Goal: Task Accomplishment & Management: Manage account settings

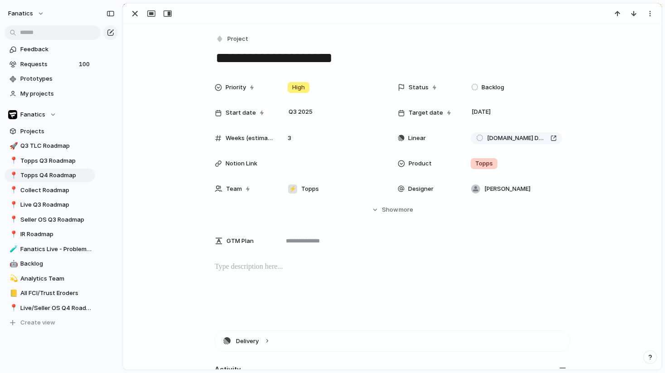
click at [133, 14] on div "button" at bounding box center [135, 13] width 11 height 11
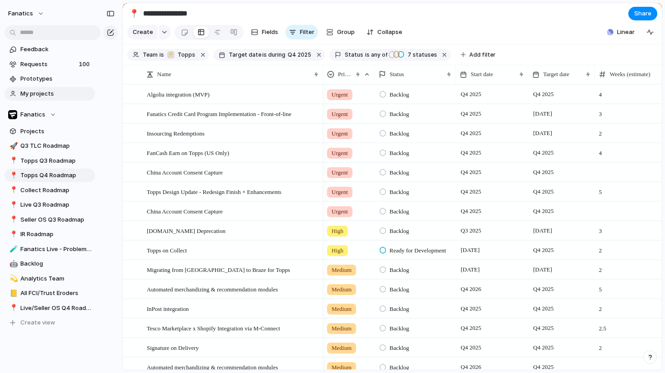
click at [38, 91] on span "My projects" at bounding box center [56, 93] width 72 height 9
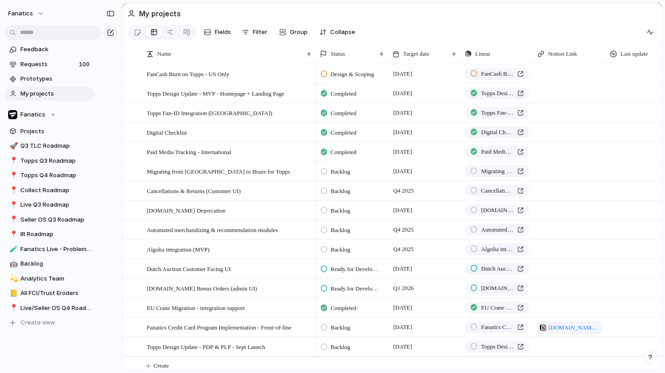
click at [38, 91] on span "My projects" at bounding box center [56, 93] width 72 height 9
click at [652, 35] on div "button" at bounding box center [649, 32] width 7 height 7
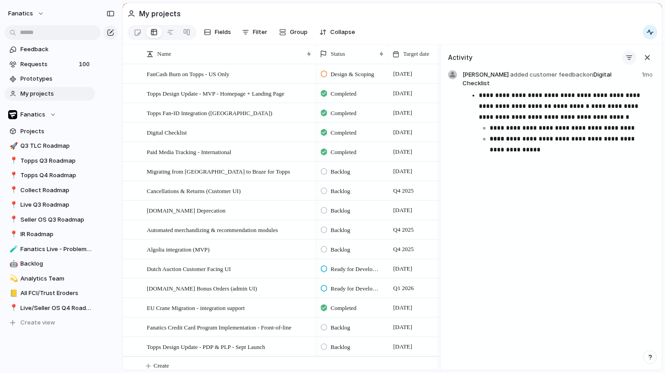
click at [625, 61] on div "button" at bounding box center [628, 57] width 7 height 7
click at [579, 111] on div at bounding box center [579, 112] width 16 height 16
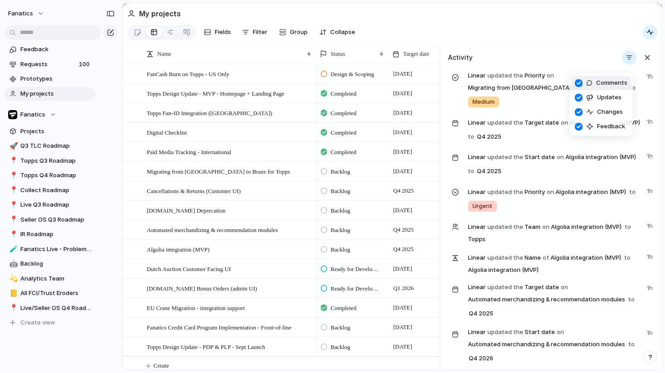
click at [592, 65] on div "Comments Updates Changes Feedback" at bounding box center [332, 186] width 665 height 373
click at [644, 63] on div "button" at bounding box center [647, 58] width 10 height 10
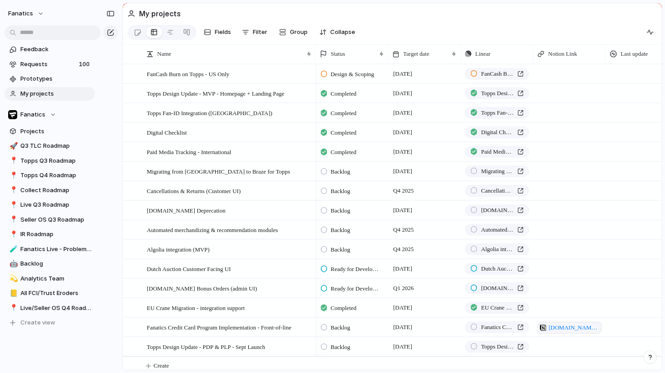
click at [526, 39] on section "Fields Filter Group Zoom Collapse" at bounding box center [392, 34] width 539 height 22
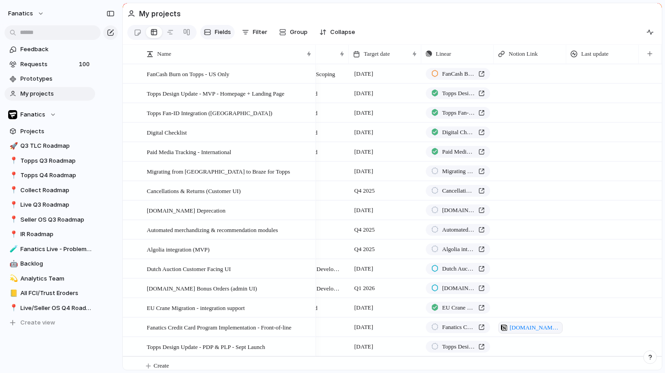
click at [219, 38] on button "Fields" at bounding box center [217, 32] width 34 height 14
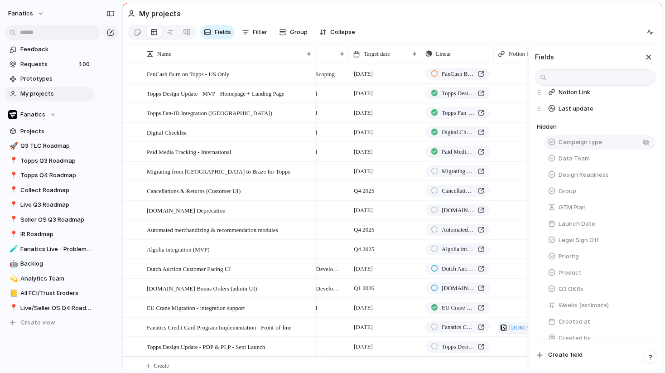
scroll to position [102, 0]
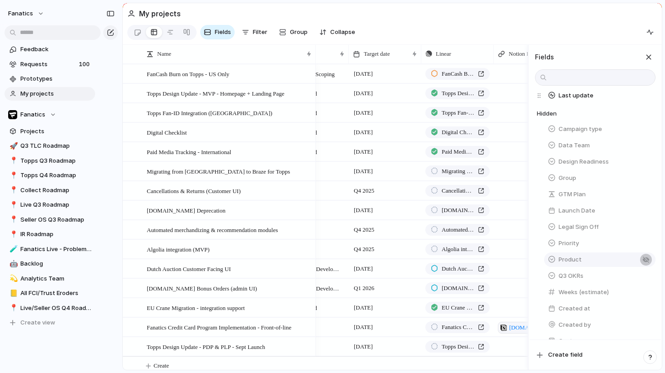
click at [646, 262] on button "Product" at bounding box center [599, 259] width 111 height 14
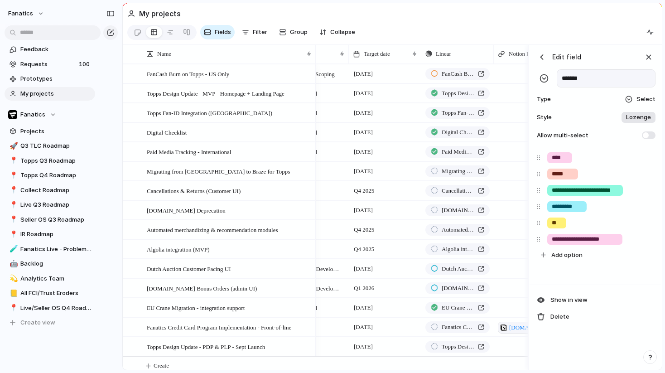
click at [543, 64] on button "button" at bounding box center [542, 57] width 14 height 14
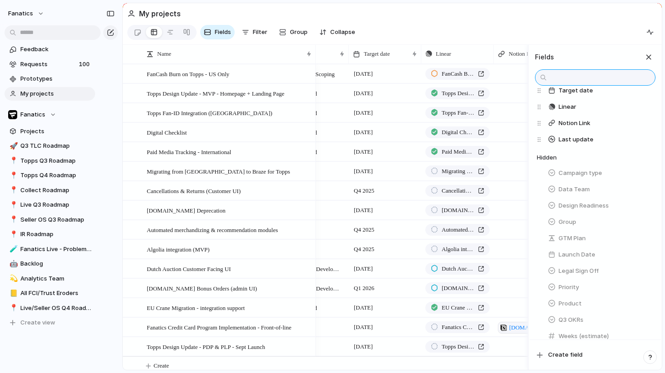
scroll to position [47, 0]
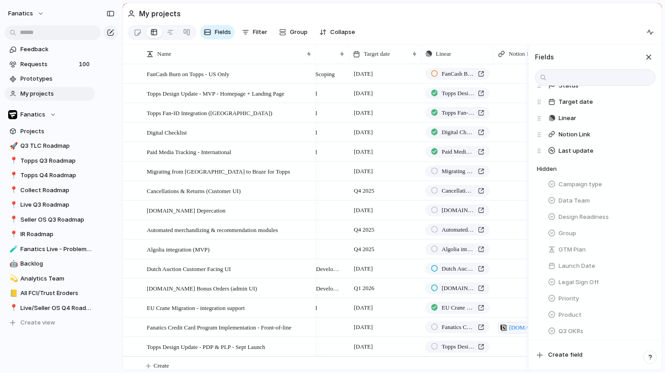
click at [596, 39] on section "Fields Filter Group Zoom Collapse" at bounding box center [392, 34] width 539 height 22
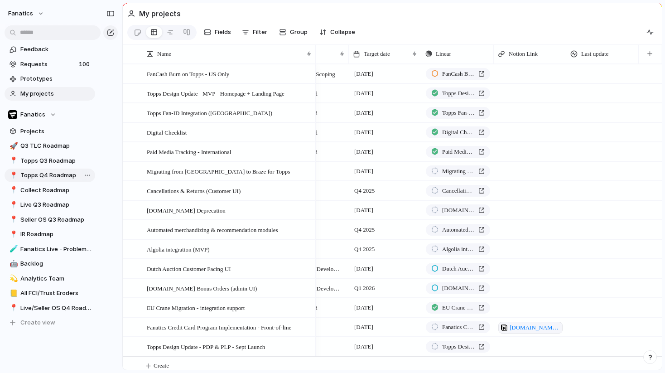
click at [47, 178] on span "Topps Q4 Roadmap" at bounding box center [56, 175] width 72 height 9
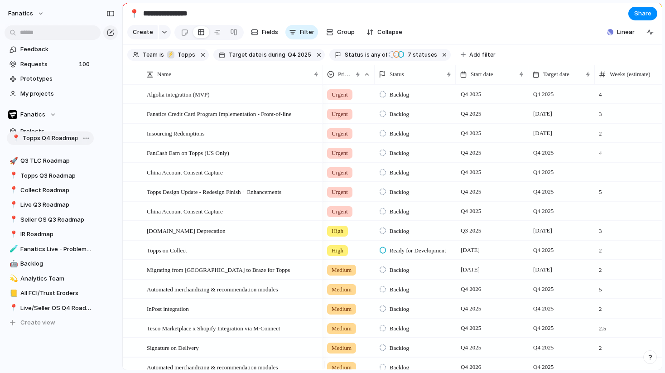
drag, startPoint x: 47, startPoint y: 178, endPoint x: 49, endPoint y: 141, distance: 37.2
click at [49, 141] on div "🚀 Q3 TLC Roadmap 📍 Topps Q3 Roadmap 📍 Topps Q4 Roadmap 📍 Collect Roadmap 📍 Live…" at bounding box center [50, 234] width 91 height 190
click at [506, 21] on section "**********" at bounding box center [392, 13] width 539 height 20
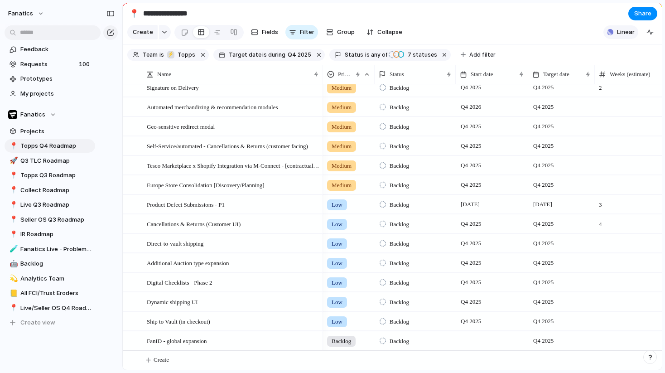
click at [614, 37] on button "Linear" at bounding box center [620, 32] width 35 height 14
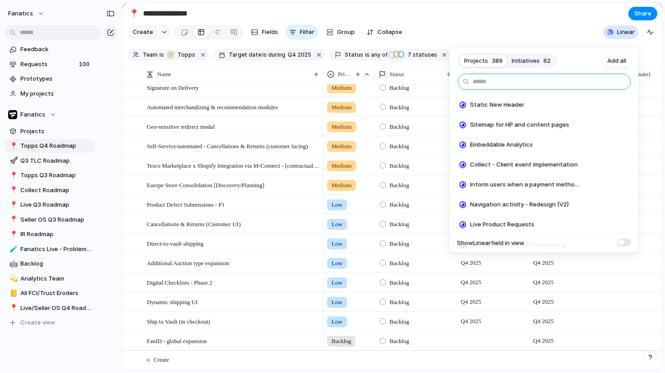
click at [567, 83] on input "text" at bounding box center [544, 82] width 173 height 16
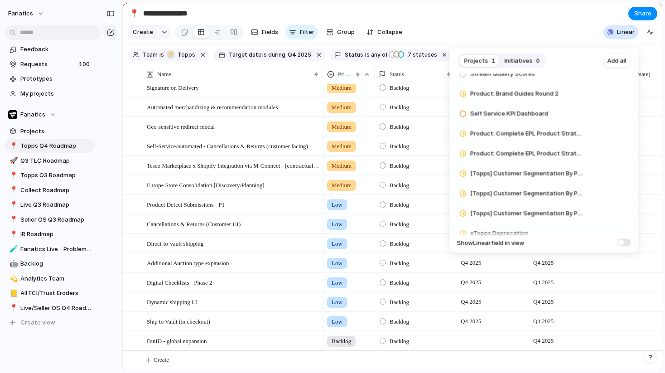
scroll to position [361, 0]
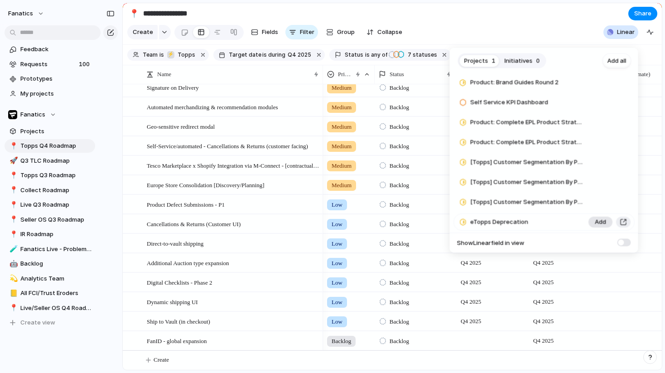
type input "******"
click at [597, 221] on span "Add" at bounding box center [600, 222] width 11 height 9
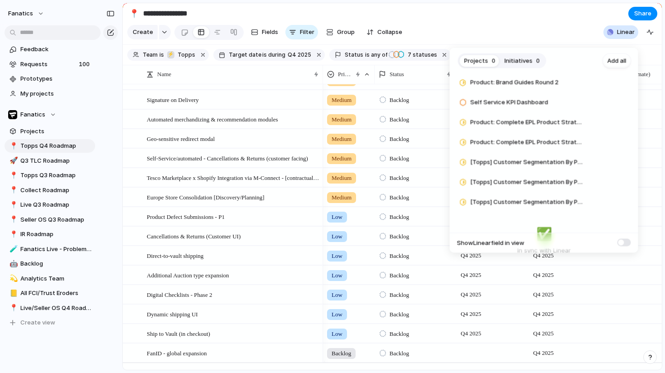
click at [525, 27] on div "Projects 0 Initiatives 0 Add all ****** [Topps] User Behavior Data Modeling Add…" at bounding box center [332, 186] width 665 height 373
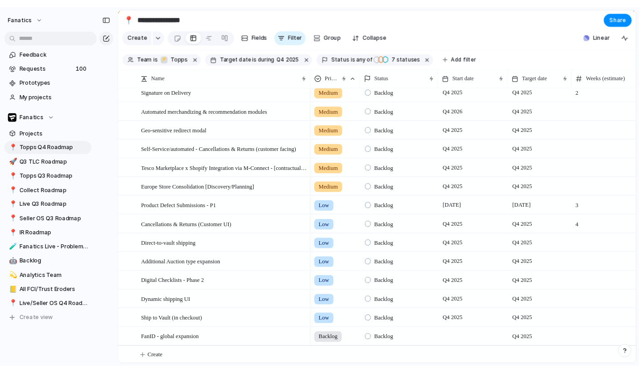
scroll to position [287, 0]
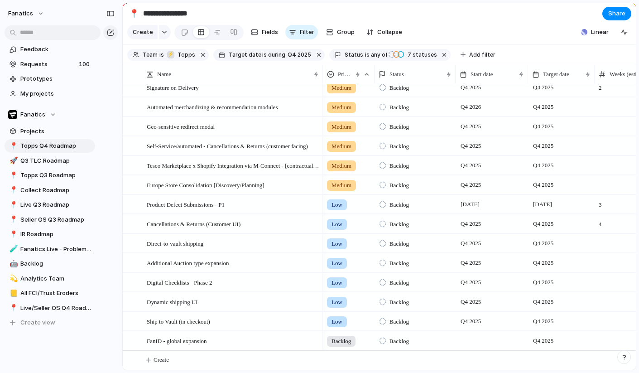
click at [339, 320] on span "Low" at bounding box center [337, 321] width 11 height 9
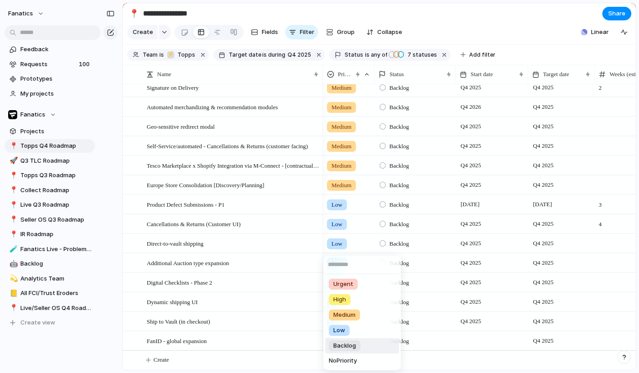
click at [341, 346] on span "Backlog" at bounding box center [344, 345] width 23 height 9
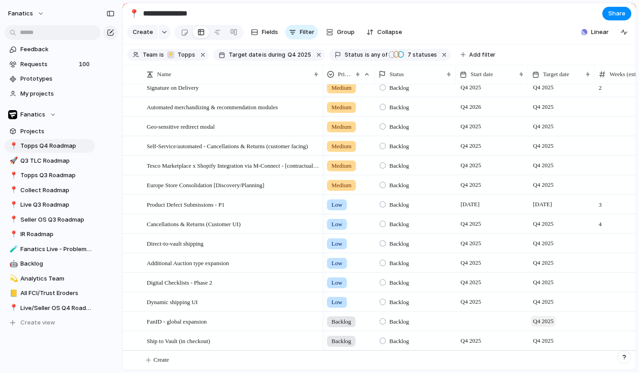
click at [548, 320] on span "Q4 2025" at bounding box center [543, 321] width 25 height 11
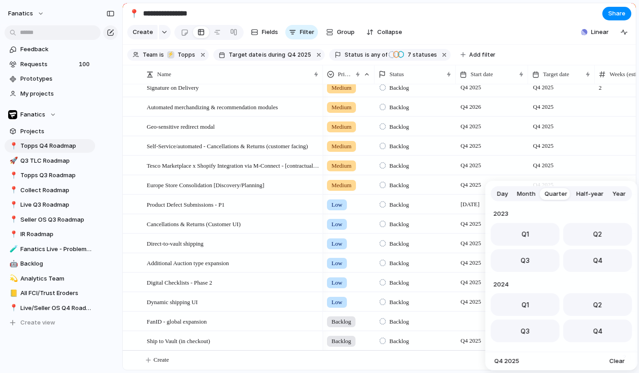
scroll to position [144, 0]
click at [537, 305] on button "Q1" at bounding box center [525, 301] width 69 height 23
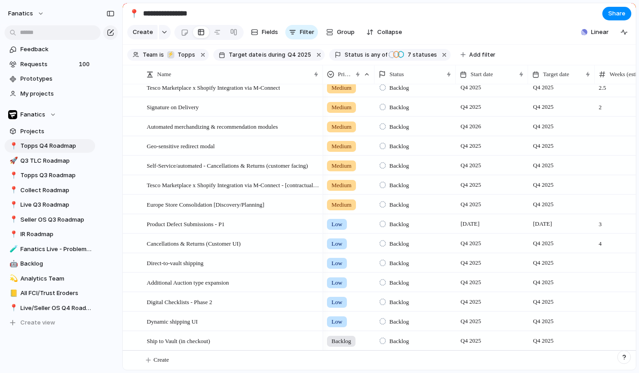
scroll to position [267, 0]
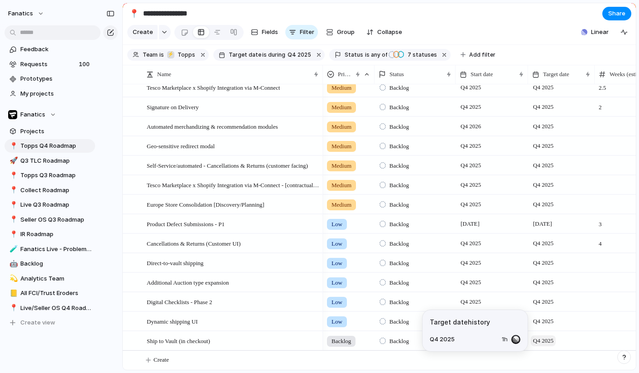
click at [548, 340] on span "Q4 2025" at bounding box center [543, 340] width 25 height 11
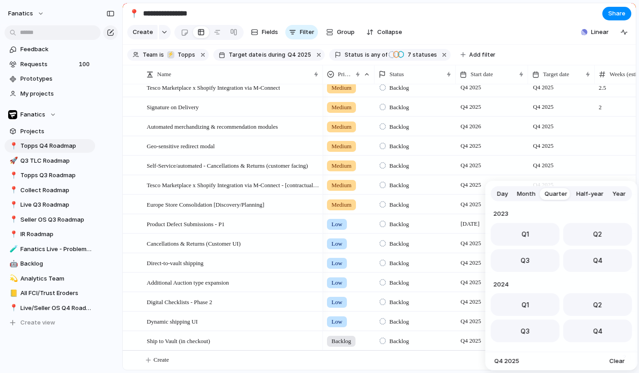
scroll to position [144, 0]
click at [533, 304] on button "Q1" at bounding box center [525, 301] width 69 height 23
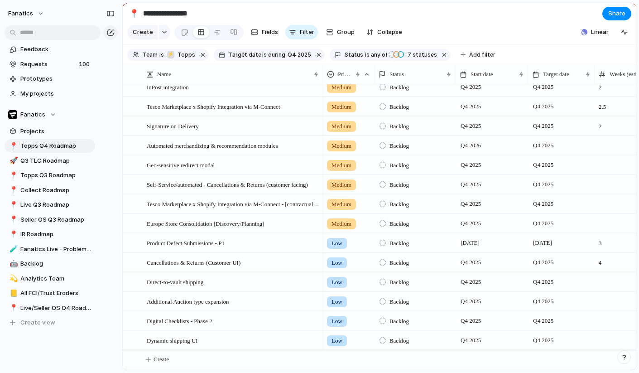
scroll to position [248, 0]
click at [507, 37] on section "Create Fields Filter Group Zoom Collapse Linear" at bounding box center [379, 34] width 513 height 22
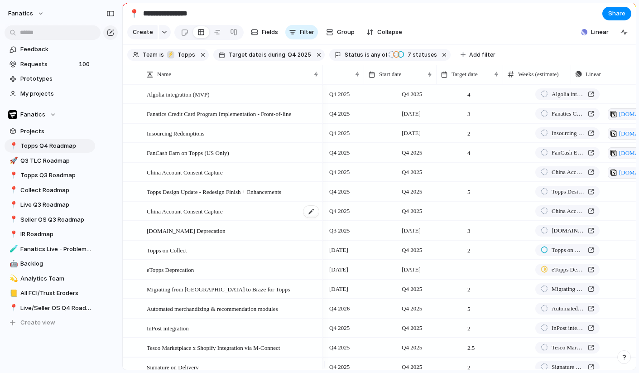
scroll to position [0, 203]
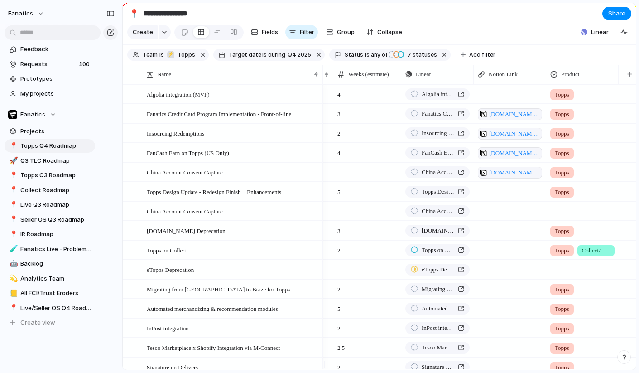
click at [500, 220] on div at bounding box center [510, 211] width 72 height 19
paste textarea "**********"
type textarea "**********"
click at [335, 278] on div at bounding box center [367, 269] width 68 height 19
type input "*"
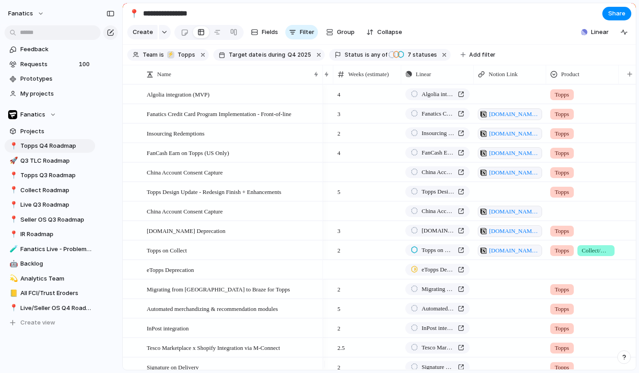
click at [524, 325] on div at bounding box center [510, 327] width 72 height 19
click at [133, 215] on div at bounding box center [130, 211] width 7 height 7
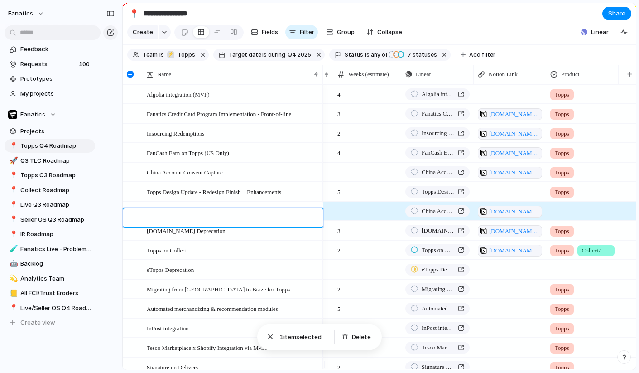
click at [133, 218] on div at bounding box center [129, 217] width 12 height 19
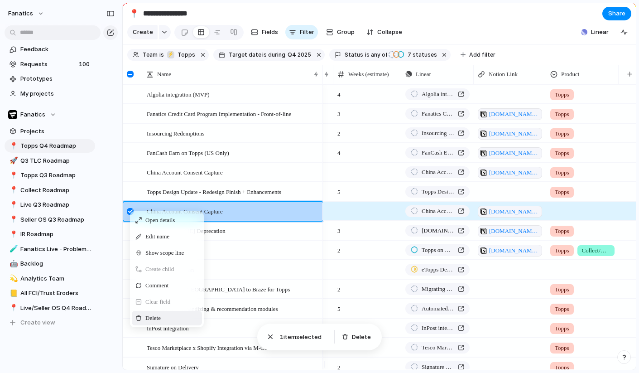
click at [167, 322] on span "Context Menu" at bounding box center [166, 317] width 4 height 9
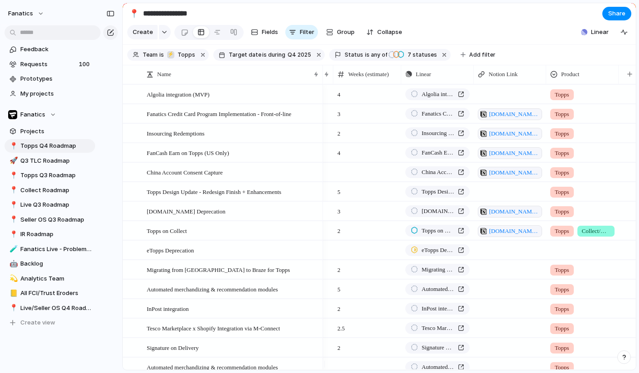
click at [568, 256] on div at bounding box center [583, 248] width 72 height 15
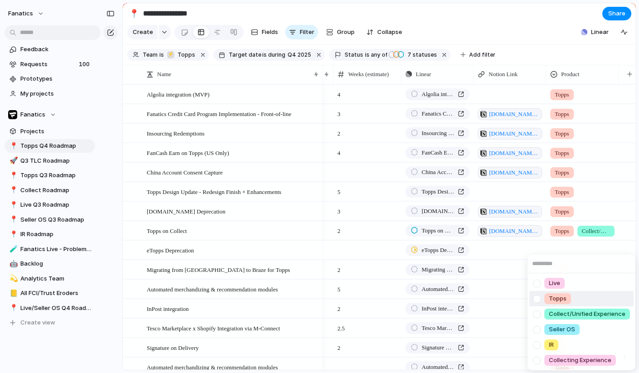
click at [561, 297] on span "Topps" at bounding box center [558, 298] width 18 height 9
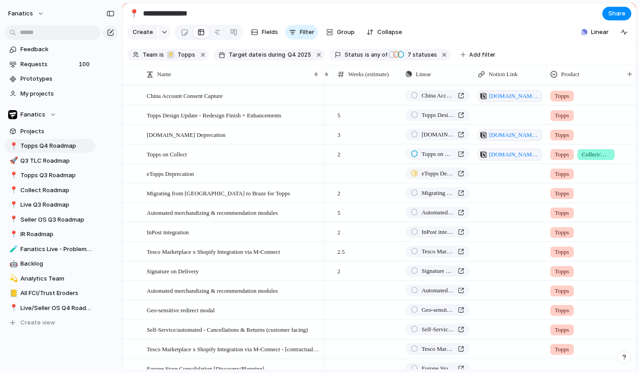
scroll to position [104, 0]
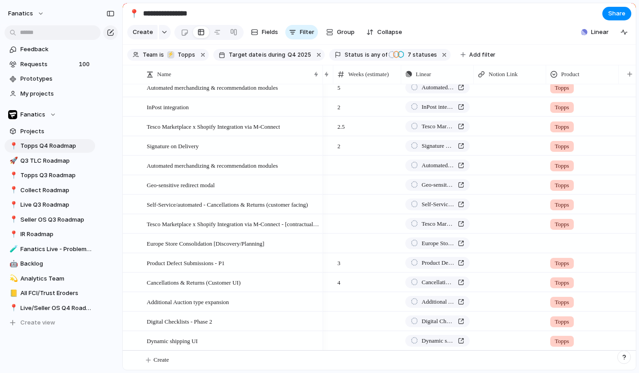
click at [566, 238] on div at bounding box center [583, 241] width 72 height 15
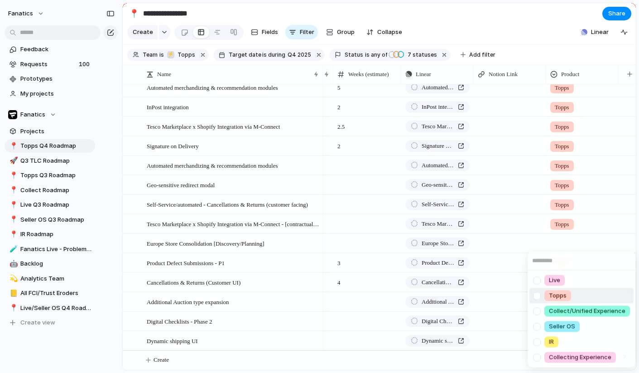
click at [548, 295] on div "Topps" at bounding box center [557, 295] width 27 height 11
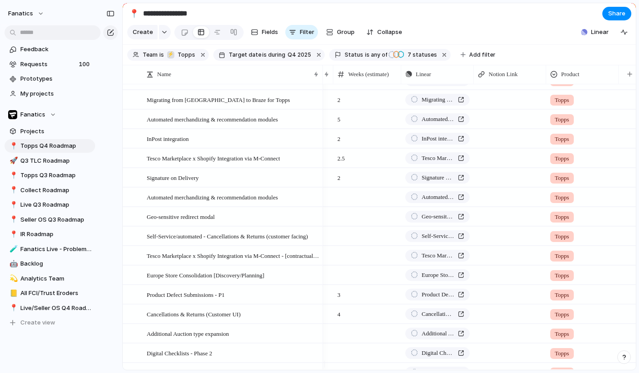
scroll to position [163, 0]
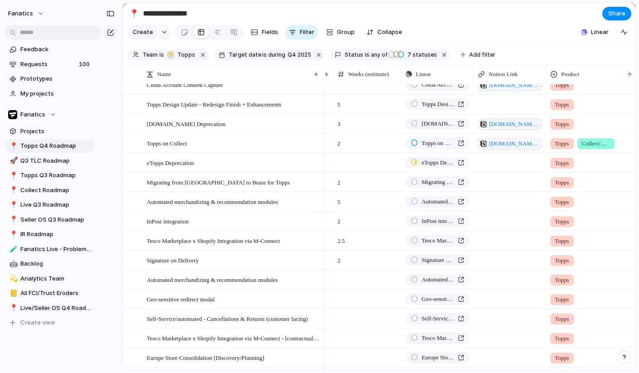
click at [512, 226] on div at bounding box center [510, 221] width 72 height 19
click at [460, 226] on div "InPost integration" at bounding box center [437, 220] width 53 height 9
click at [513, 230] on div at bounding box center [510, 221] width 72 height 19
type textarea "**********"
click at [460, 245] on div "Tesco Marketplace x Shopify Integration via M-Connect" at bounding box center [437, 240] width 53 height 9
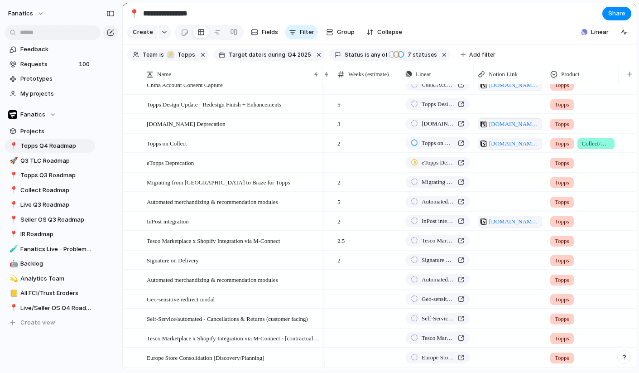
click at [498, 250] on div at bounding box center [510, 240] width 72 height 19
type textarea "**********"
click at [461, 264] on div "Signature on Delivery" at bounding box center [437, 259] width 53 height 9
click at [503, 269] on div at bounding box center [510, 259] width 72 height 19
type textarea "**********"
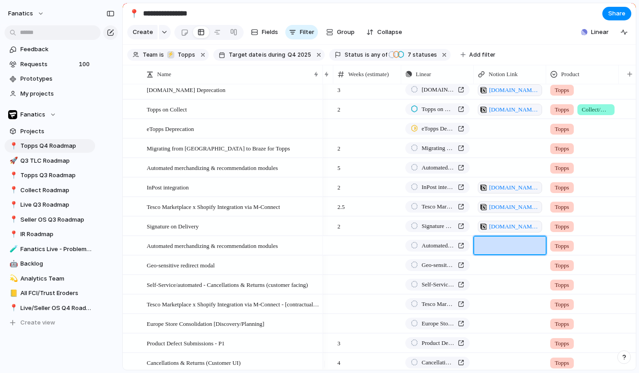
scroll to position [122, 0]
click at [132, 307] on div at bounding box center [130, 303] width 7 height 7
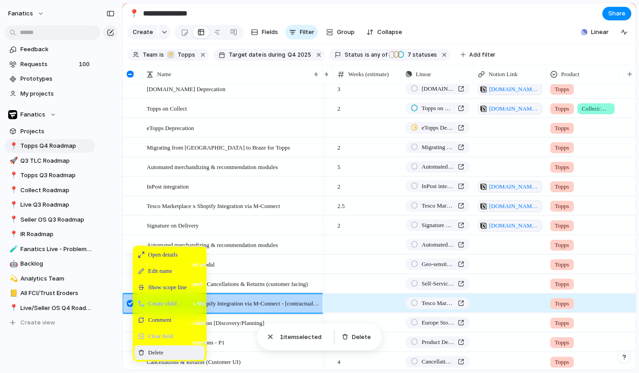
click at [159, 357] on span "Delete" at bounding box center [155, 352] width 15 height 9
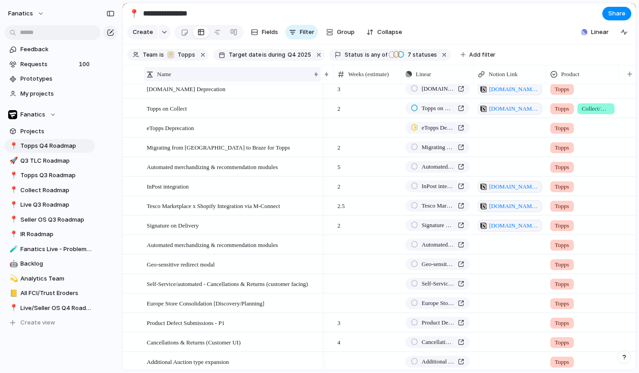
click at [238, 79] on div "Name" at bounding box center [228, 74] width 164 height 9
click at [192, 103] on span "Sort ascending" at bounding box center [184, 101] width 44 height 9
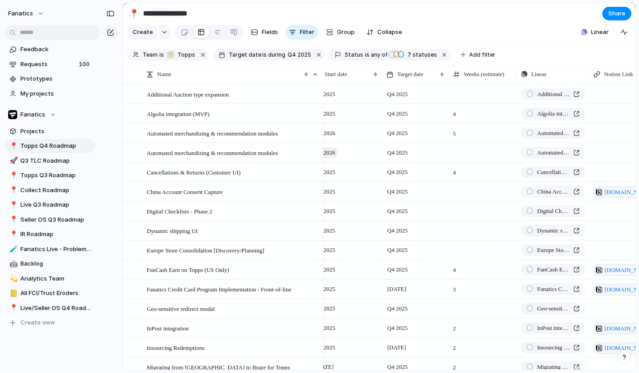
scroll to position [0, 175]
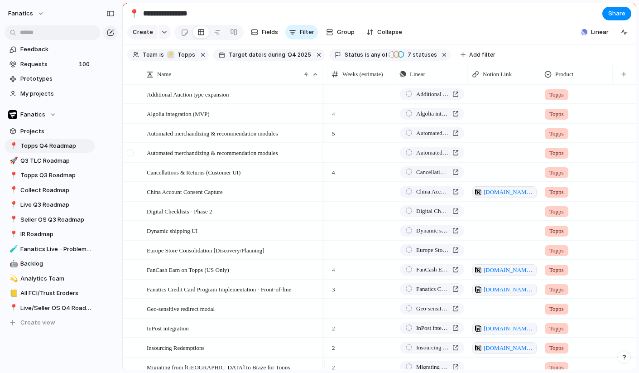
click at [132, 156] on div at bounding box center [130, 152] width 7 height 7
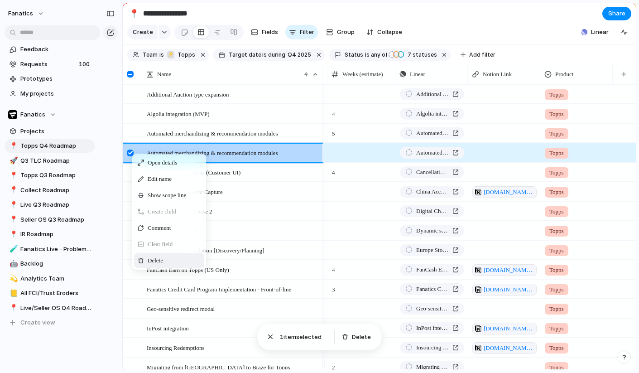
click at [167, 264] on div "Delete" at bounding box center [169, 260] width 70 height 14
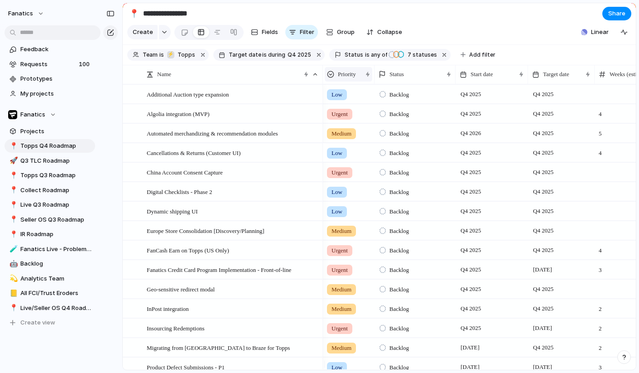
click at [354, 79] on span "Priority" at bounding box center [347, 74] width 18 height 9
click at [360, 132] on span "Sort ascending" at bounding box center [364, 130] width 44 height 9
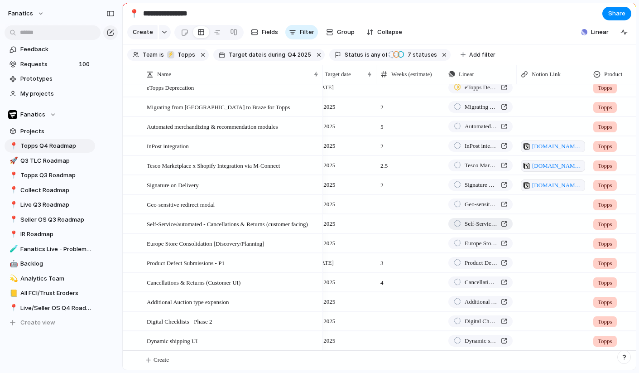
click at [504, 225] on div "Self-Service/automated - Cancellations & Returns (customer facing)" at bounding box center [480, 223] width 53 height 9
click at [504, 280] on div "Cancellations & Returns (Customer UI)" at bounding box center [480, 282] width 53 height 9
click at [130, 223] on div at bounding box center [130, 224] width 7 height 7
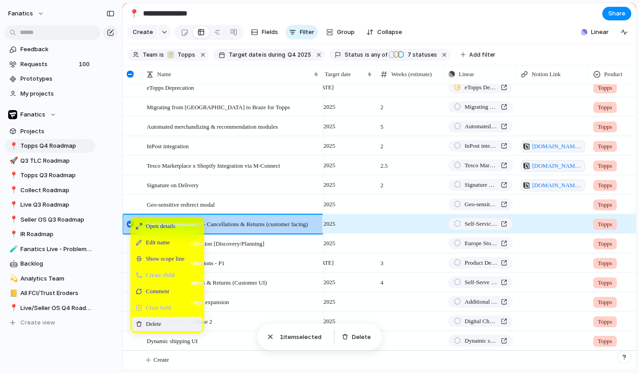
click at [164, 327] on div "Delete" at bounding box center [167, 324] width 70 height 14
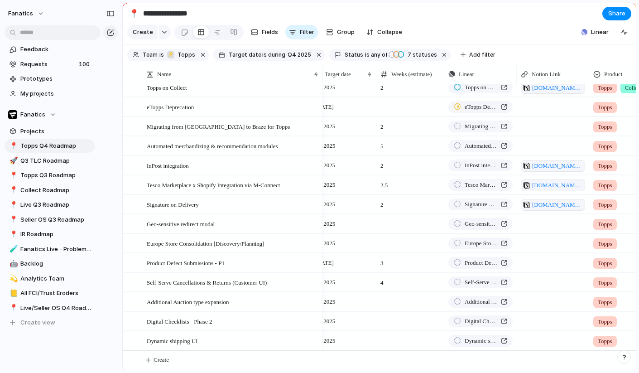
click at [543, 283] on div at bounding box center [553, 282] width 72 height 19
type textarea "**********"
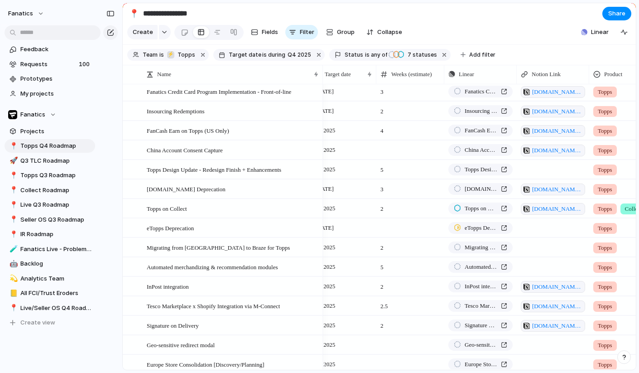
scroll to position [0, 0]
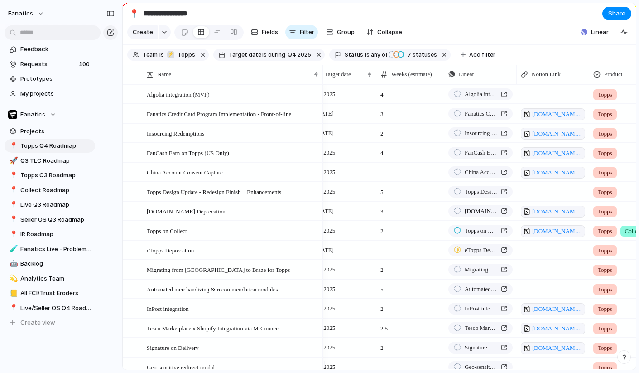
click at [496, 36] on section "Create Fields Filter Group Zoom Collapse Linear" at bounding box center [379, 34] width 513 height 22
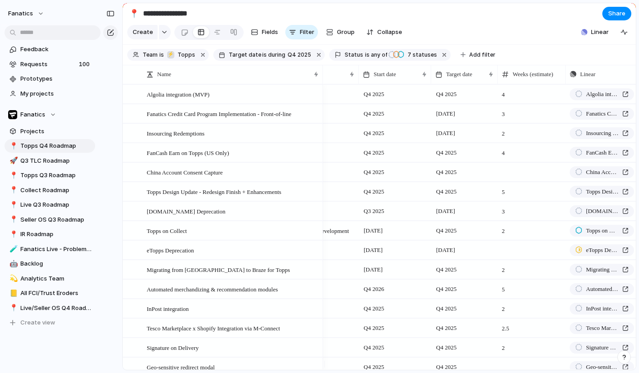
scroll to position [0, 128]
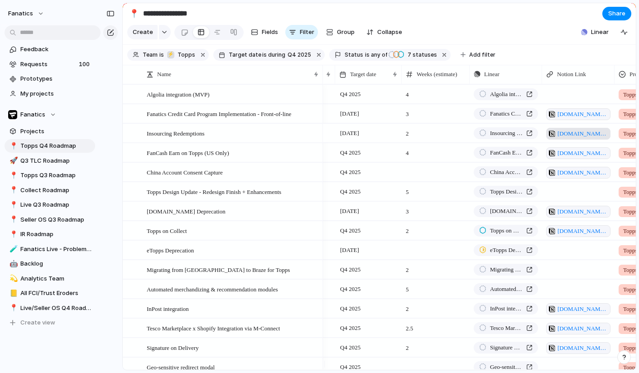
click at [590, 138] on span "[DOMAIN_NAME][URL]" at bounding box center [583, 133] width 50 height 9
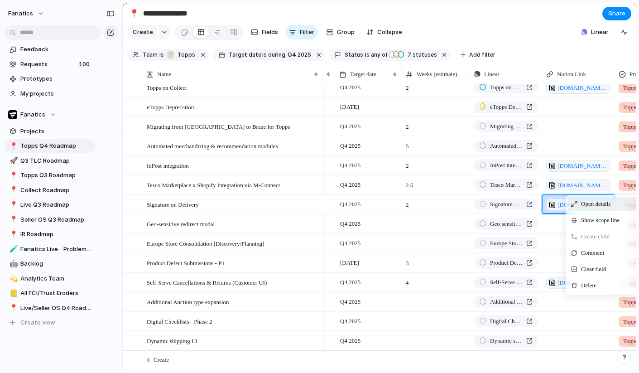
click at [594, 208] on span "Open details" at bounding box center [595, 203] width 29 height 9
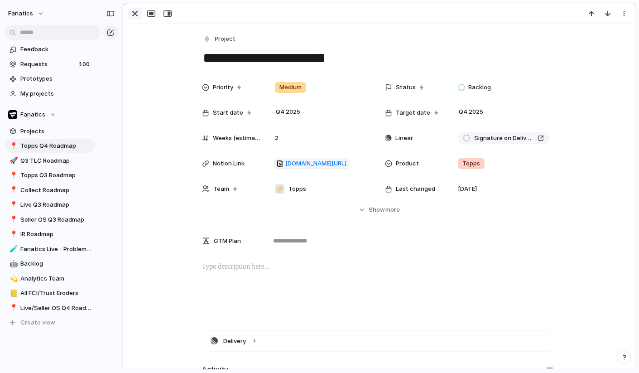
click at [135, 12] on div "button" at bounding box center [135, 13] width 11 height 11
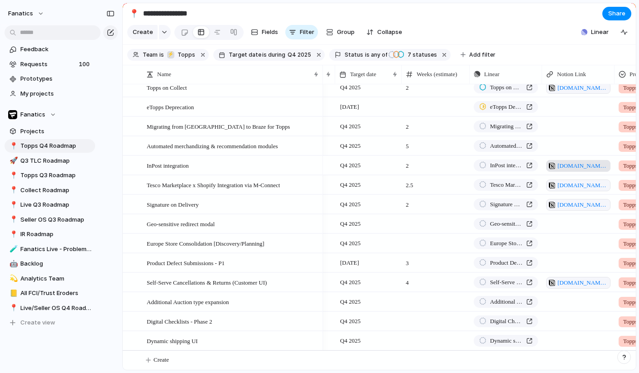
click at [579, 164] on span "[DOMAIN_NAME][URL]" at bounding box center [583, 165] width 50 height 9
click at [591, 279] on span "[DOMAIN_NAME][URL]" at bounding box center [583, 282] width 50 height 9
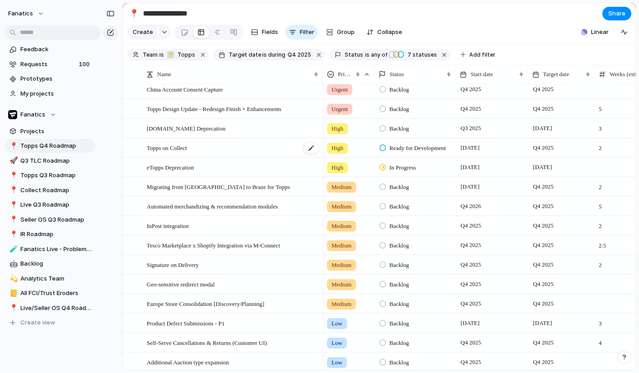
scroll to position [85, 0]
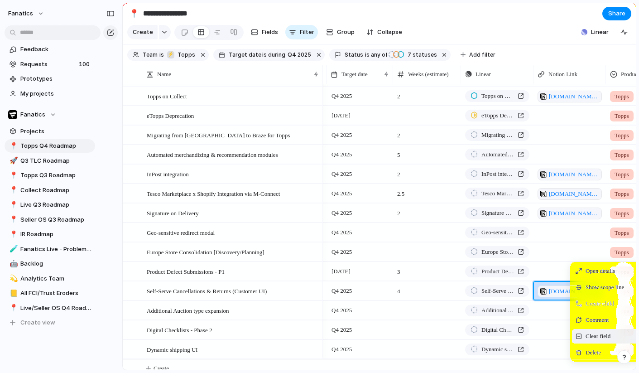
click at [587, 341] on span "Clear field" at bounding box center [598, 336] width 25 height 9
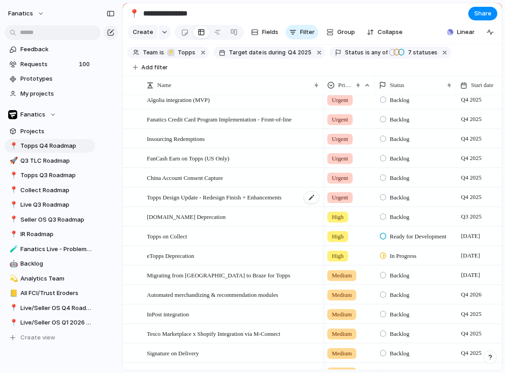
scroll to position [0, 0]
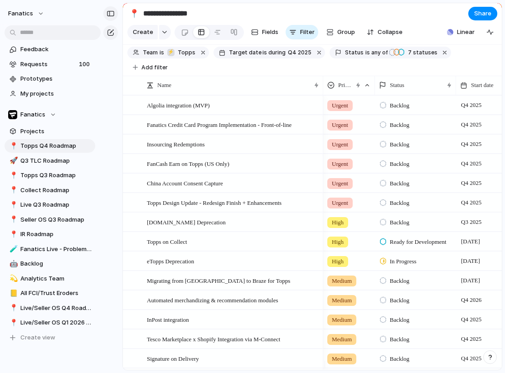
click at [109, 13] on div "button" at bounding box center [110, 13] width 8 height 6
